Goal: Task Accomplishment & Management: Complete application form

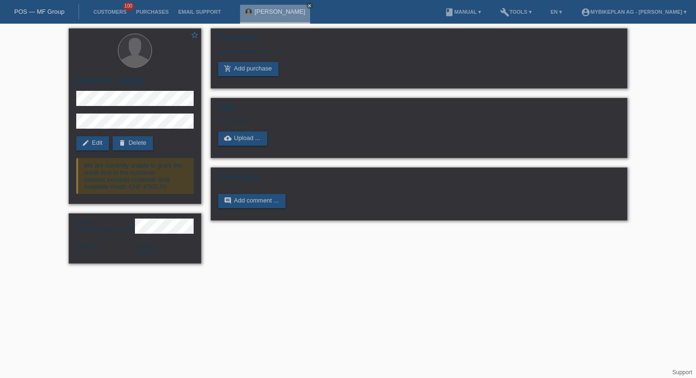
click at [29, 18] on div "POS — MF Group" at bounding box center [39, 12] width 79 height 16
click at [37, 10] on link "POS — MF Group" at bounding box center [39, 11] width 50 height 7
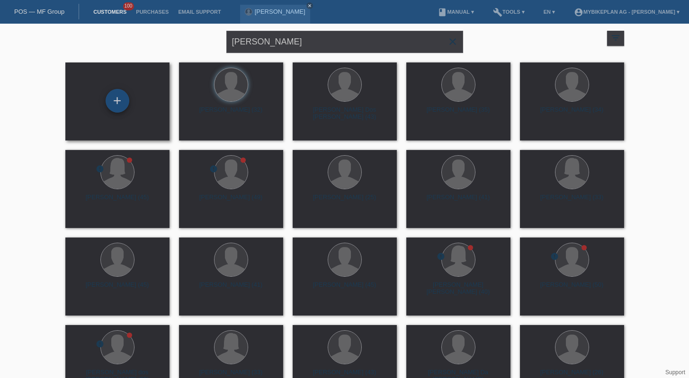
click at [116, 103] on div "+" at bounding box center [118, 101] width 24 height 24
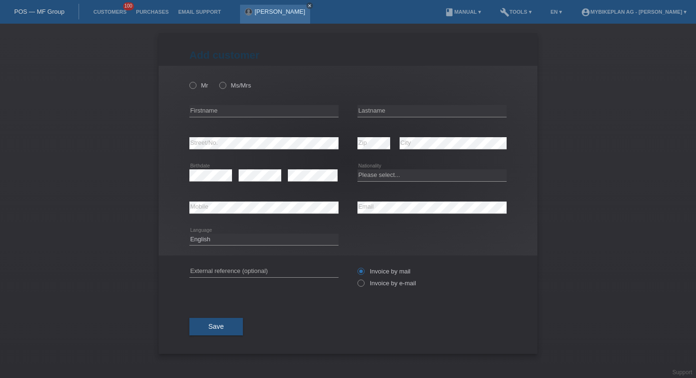
click at [312, 7] on icon "close" at bounding box center [309, 5] width 5 height 5
click at [51, 10] on link "POS — MF Group" at bounding box center [39, 11] width 50 height 7
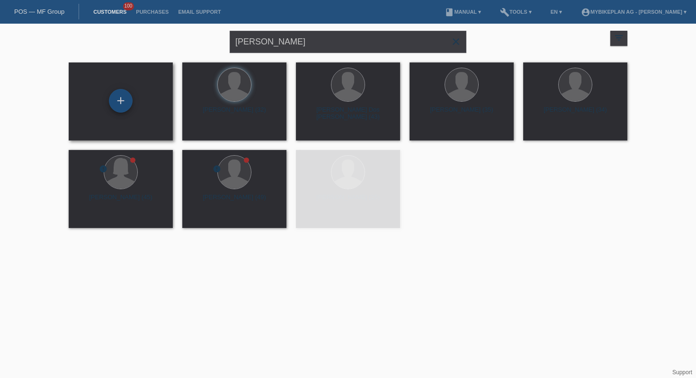
click at [126, 91] on div "+" at bounding box center [121, 101] width 24 height 24
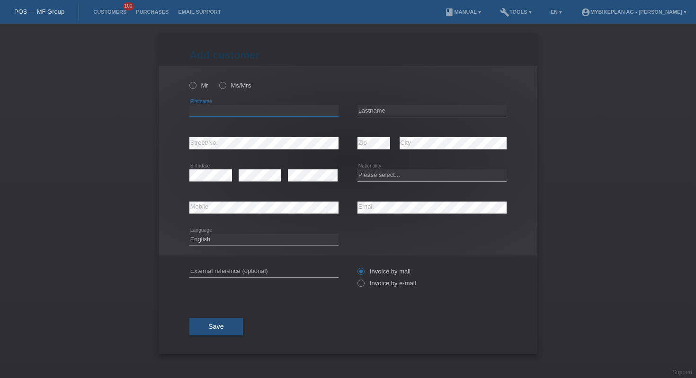
click at [252, 112] on input "text" at bounding box center [263, 111] width 149 height 12
type input "Yannick"
click at [382, 105] on div "error Lastname" at bounding box center [431, 111] width 149 height 32
click at [384, 112] on input "text" at bounding box center [431, 111] width 149 height 12
type input "Pitt"
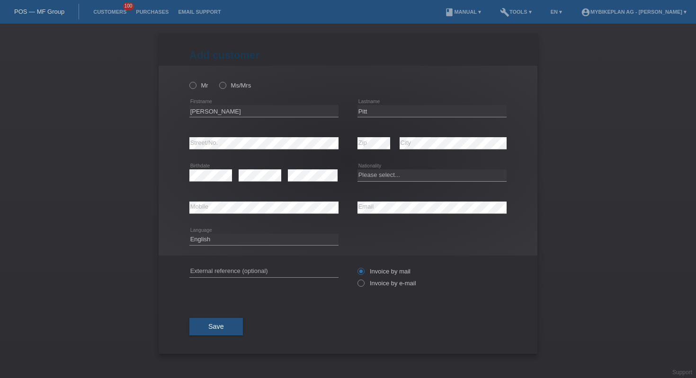
click at [57, 4] on div "POS — MF Group" at bounding box center [39, 12] width 79 height 16
click at [53, 9] on link "POS — MF Group" at bounding box center [39, 11] width 50 height 7
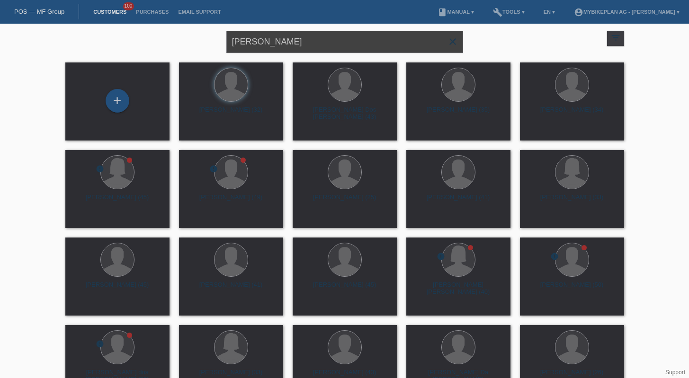
click at [354, 38] on input "[PERSON_NAME]" at bounding box center [344, 42] width 237 height 22
paste input "[PERSON_NAME]"
type input "[PERSON_NAME]"
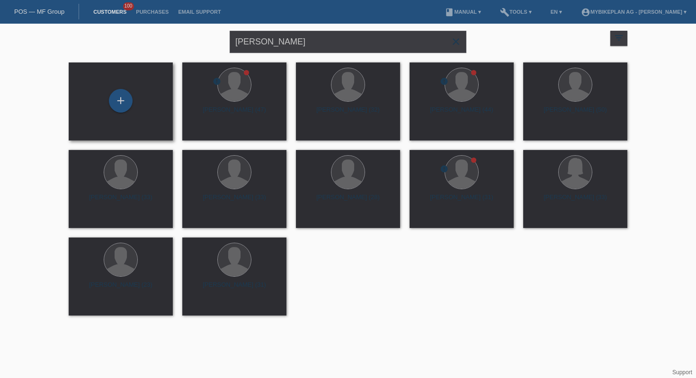
click at [148, 89] on div "+" at bounding box center [120, 101] width 89 height 25
click at [129, 97] on div "+" at bounding box center [121, 101] width 24 height 24
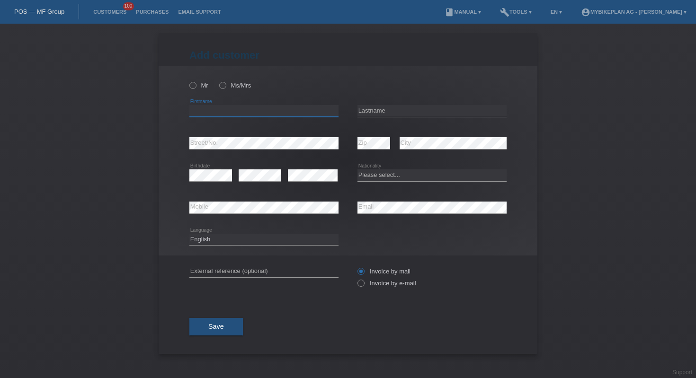
click at [227, 108] on input "text" at bounding box center [263, 111] width 149 height 12
paste input "[PERSON_NAME]"
type input "[PERSON_NAME]"
click at [374, 106] on input "text" at bounding box center [431, 111] width 149 height 12
paste input "[PERSON_NAME]"
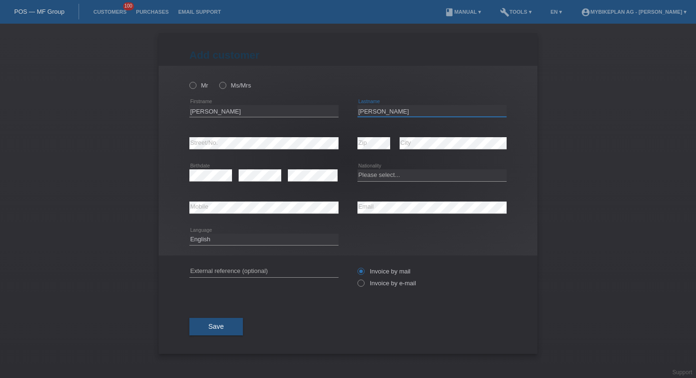
click at [381, 110] on input "[PERSON_NAME]" at bounding box center [431, 111] width 149 height 12
type input "Pittet"
click at [382, 177] on select "Please select... Switzerland Austria Germany Liechtenstein ------------ Afghani…" at bounding box center [431, 174] width 149 height 11
select select "CH"
click at [261, 242] on select "Deutsch Français Italiano English" at bounding box center [263, 239] width 149 height 11
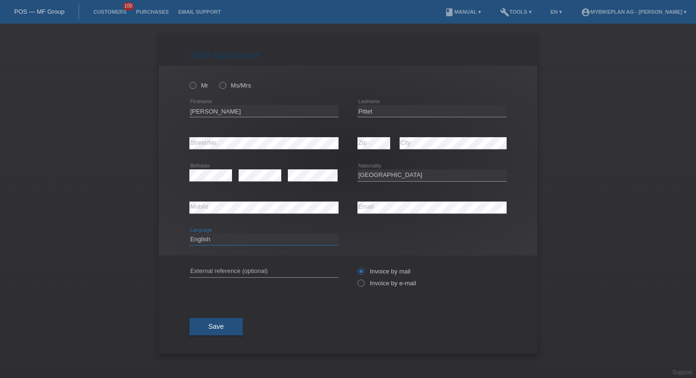
select select "fr"
click at [263, 266] on input "text" at bounding box center [263, 272] width 149 height 12
paste input "42784125327"
type input "42784125327"
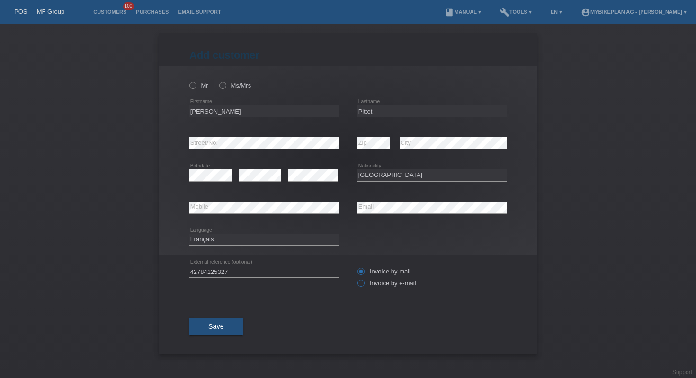
click at [370, 283] on label "Invoice by e-mail" at bounding box center [386, 283] width 59 height 7
click at [364, 283] on input "Invoice by e-mail" at bounding box center [360, 286] width 6 height 12
radio input "true"
click at [188, 80] on icon at bounding box center [188, 80] width 0 height 0
click at [192, 86] on input "Mr" at bounding box center [192, 85] width 6 height 6
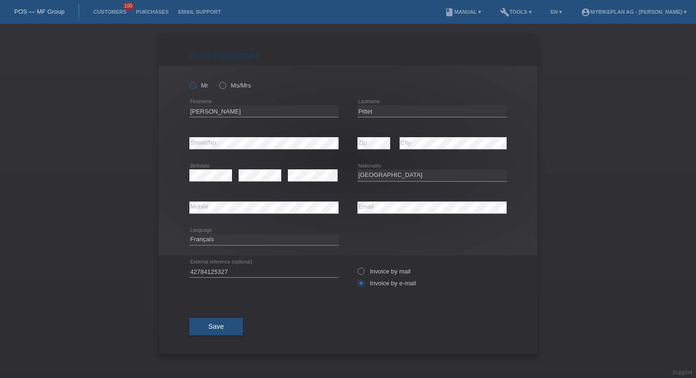
radio input "true"
click at [222, 326] on span "Save" at bounding box center [216, 327] width 16 height 8
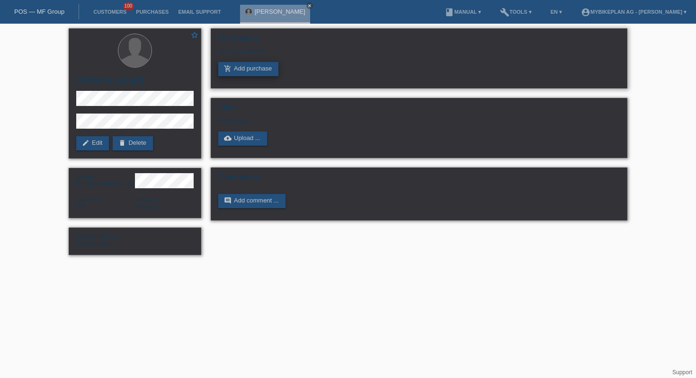
click at [249, 74] on link "add_shopping_cart Add purchase" at bounding box center [248, 69] width 60 height 14
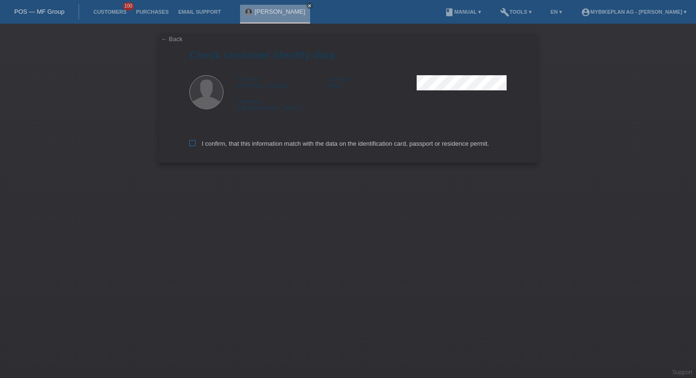
click at [218, 147] on label "I confirm, that this information match with the data on the identification card…" at bounding box center [339, 143] width 300 height 7
click at [195, 146] on input "I confirm, that this information match with the data on the identification card…" at bounding box center [192, 143] width 6 height 6
checkbox input "true"
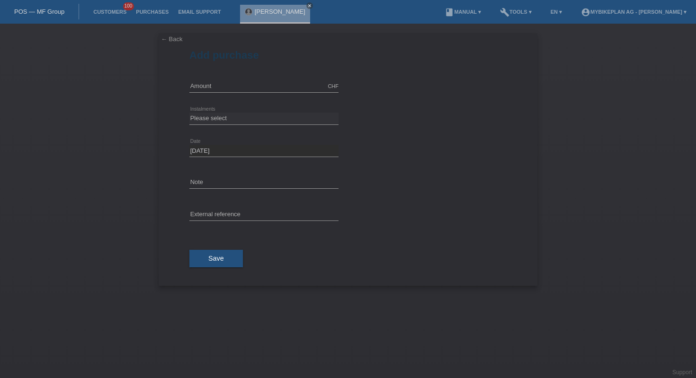
click at [572, 113] on div "← Back Add purchase Available amount: CHF error Amount error" at bounding box center [348, 201] width 696 height 355
click at [224, 88] on input "text" at bounding box center [263, 86] width 149 height 12
type input "10000.00"
click at [255, 119] on select "Please select 6 instalments 12 instalments 18 instalments 24 instalments 36 ins…" at bounding box center [263, 118] width 149 height 11
select select "488"
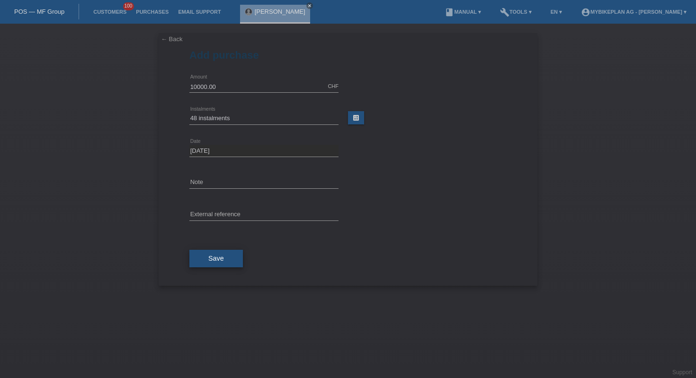
click at [222, 260] on span "Save" at bounding box center [216, 259] width 16 height 8
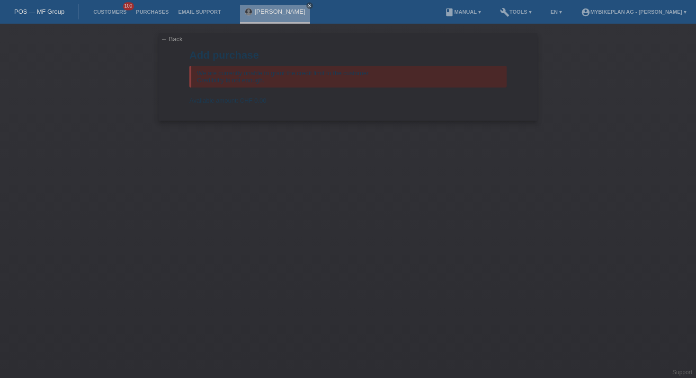
click at [299, 4] on div "Yannick Pittet close" at bounding box center [277, 12] width 75 height 24
click at [306, 5] on link "close" at bounding box center [309, 5] width 7 height 7
click at [47, 13] on link "POS — MF Group" at bounding box center [39, 11] width 50 height 7
